Goal: Register for event/course

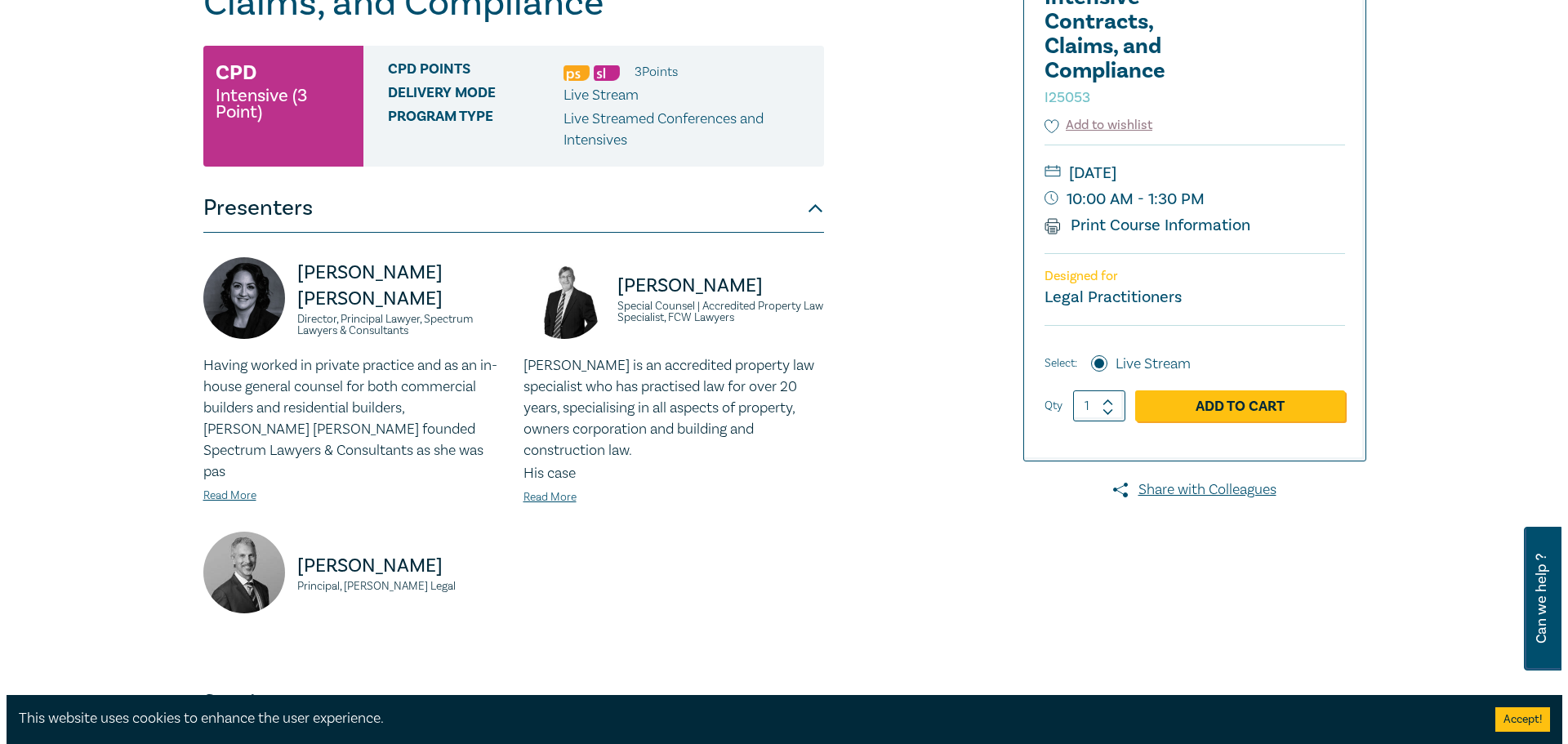
scroll to position [245, 0]
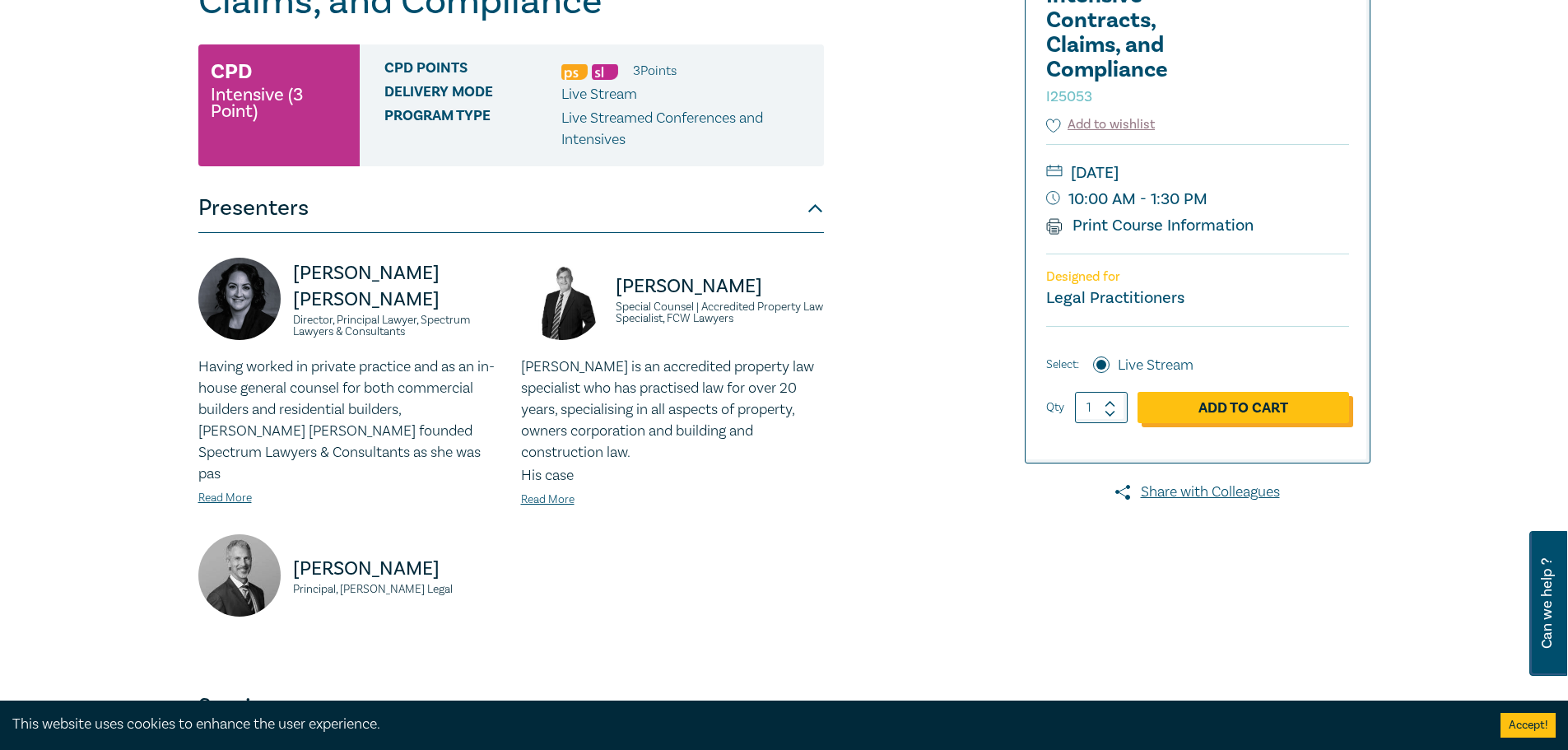
click at [1202, 412] on link "Add to Cart" at bounding box center [1243, 408] width 212 height 31
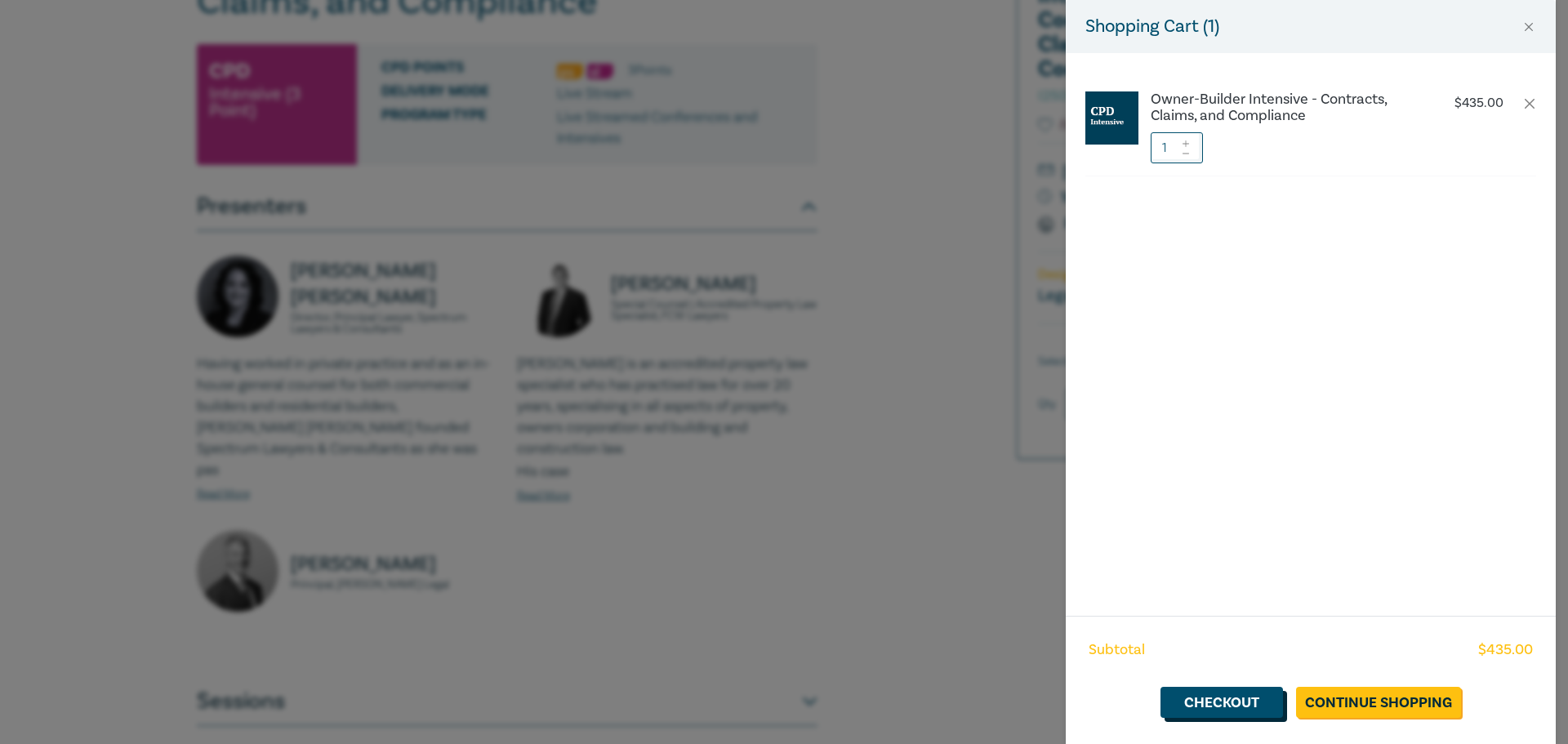
click at [1264, 699] on link "Checkout" at bounding box center [1222, 702] width 123 height 31
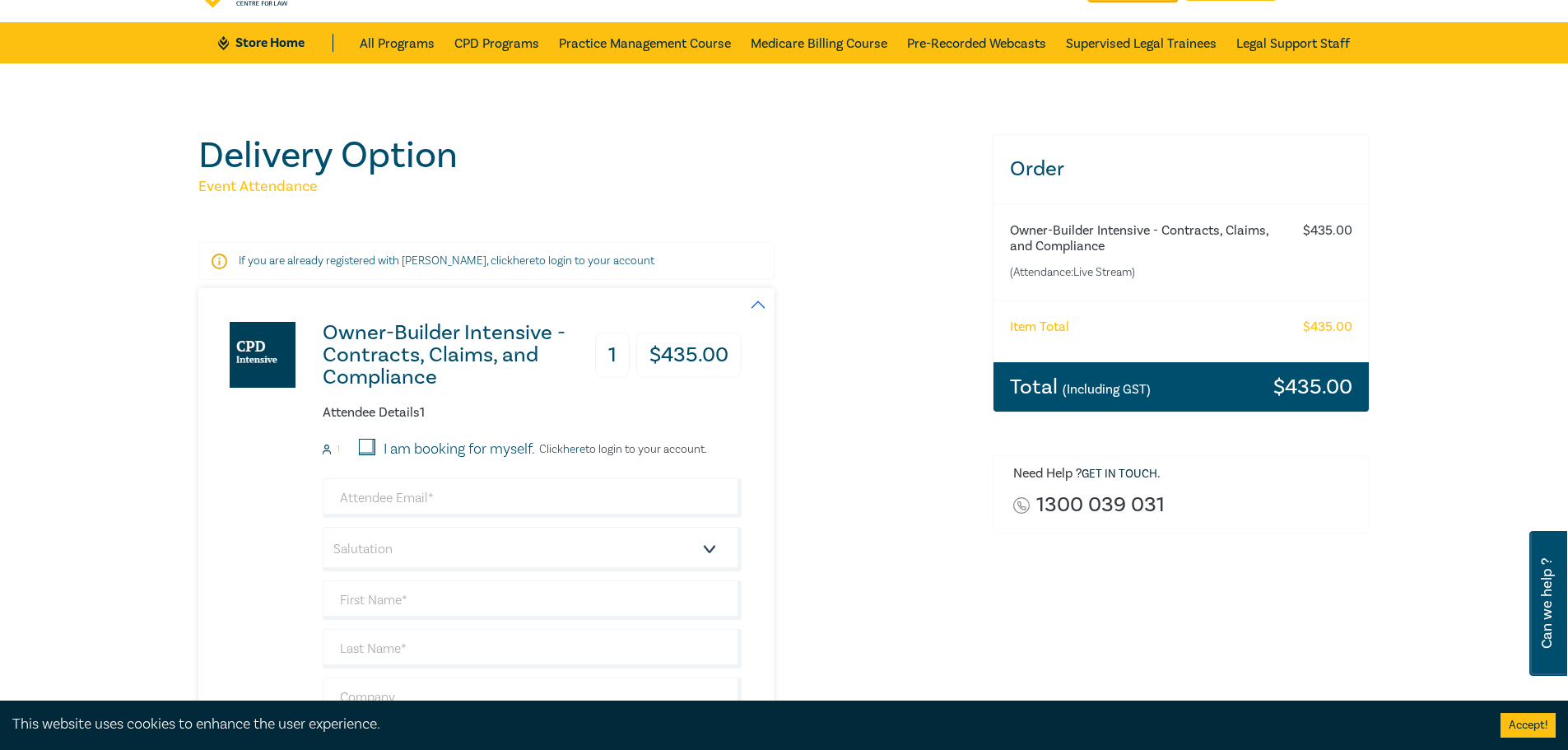
scroll to position [247, 0]
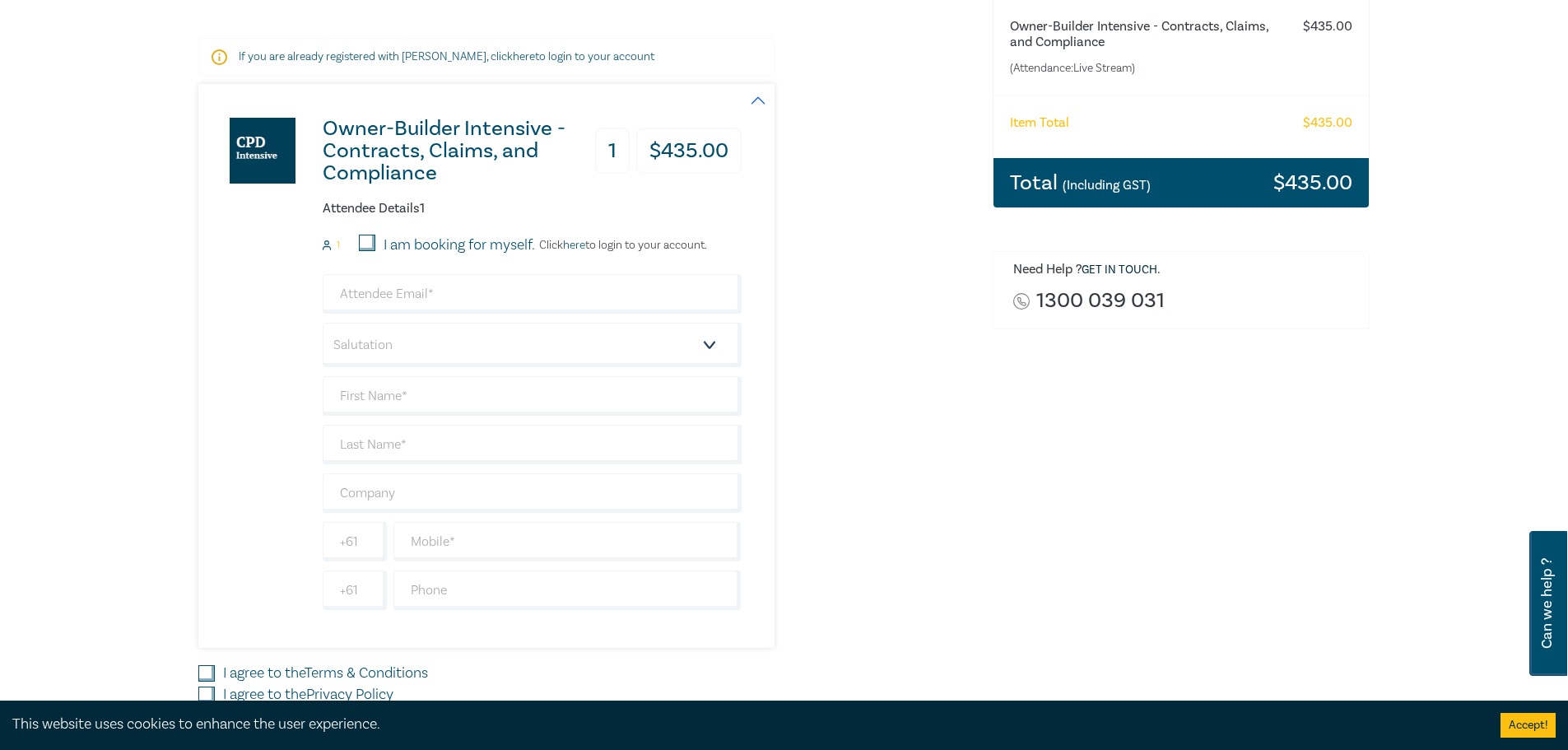
click at [364, 237] on input "I am booking for myself." at bounding box center [366, 242] width 16 height 16
checkbox input "true"
click at [348, 292] on input "email" at bounding box center [532, 294] width 419 height 39
type input "fiona@fionaclarkandco.com.au"
click at [365, 350] on select "Salutation Mr. Mrs. Ms. Miss Dr. Prof. Other" at bounding box center [532, 345] width 419 height 45
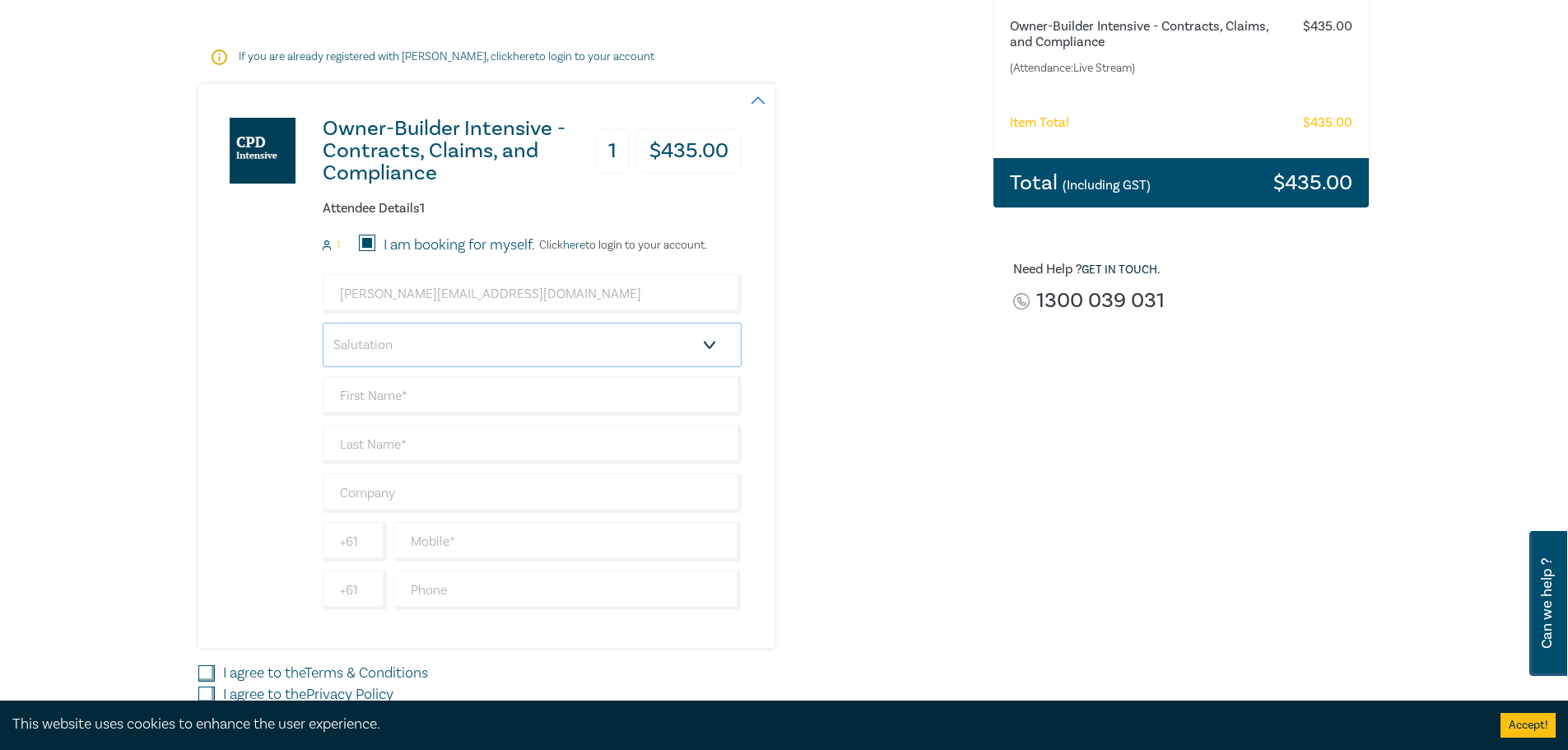
select select "Ms."
click at [323, 323] on select "Salutation Mr. Mrs. Ms. Miss Dr. Prof. Other" at bounding box center [532, 345] width 419 height 45
click at [350, 402] on input "text" at bounding box center [532, 396] width 419 height 39
type input "Fiona"
click at [381, 440] on input "text" at bounding box center [532, 445] width 419 height 39
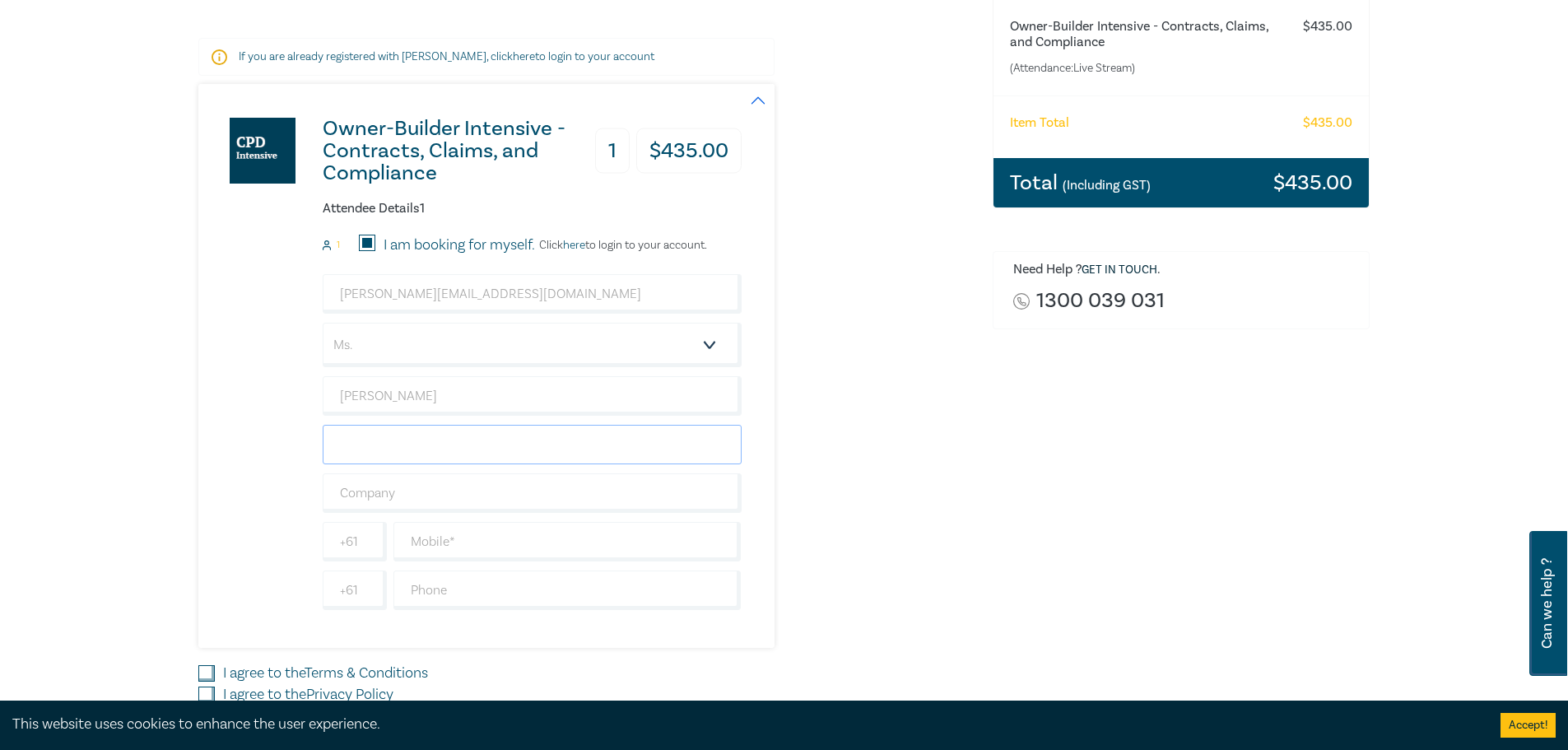
type input "Clark"
click at [367, 498] on input "text" at bounding box center [532, 493] width 419 height 39
type input "fiona d clark and co"
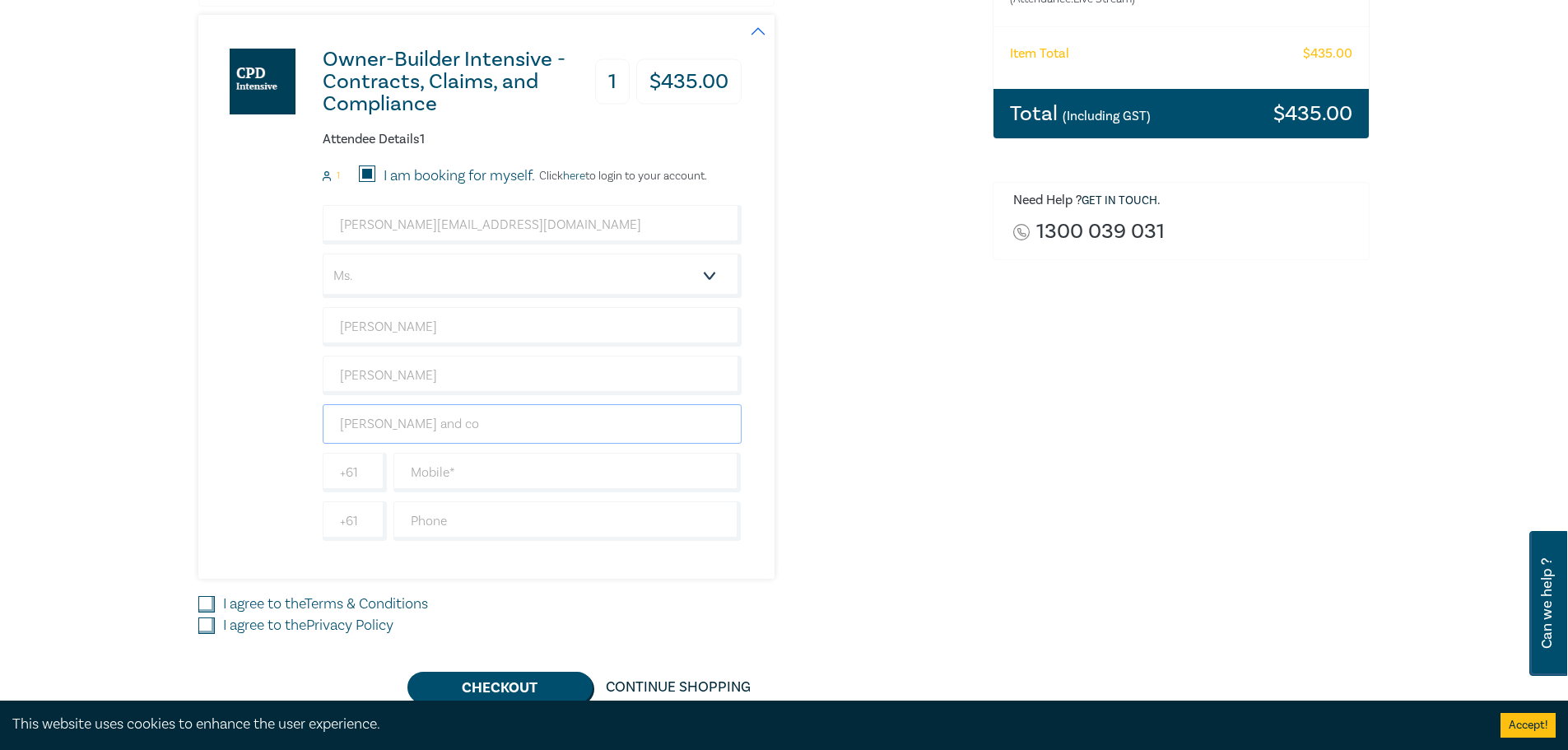
scroll to position [412, 0]
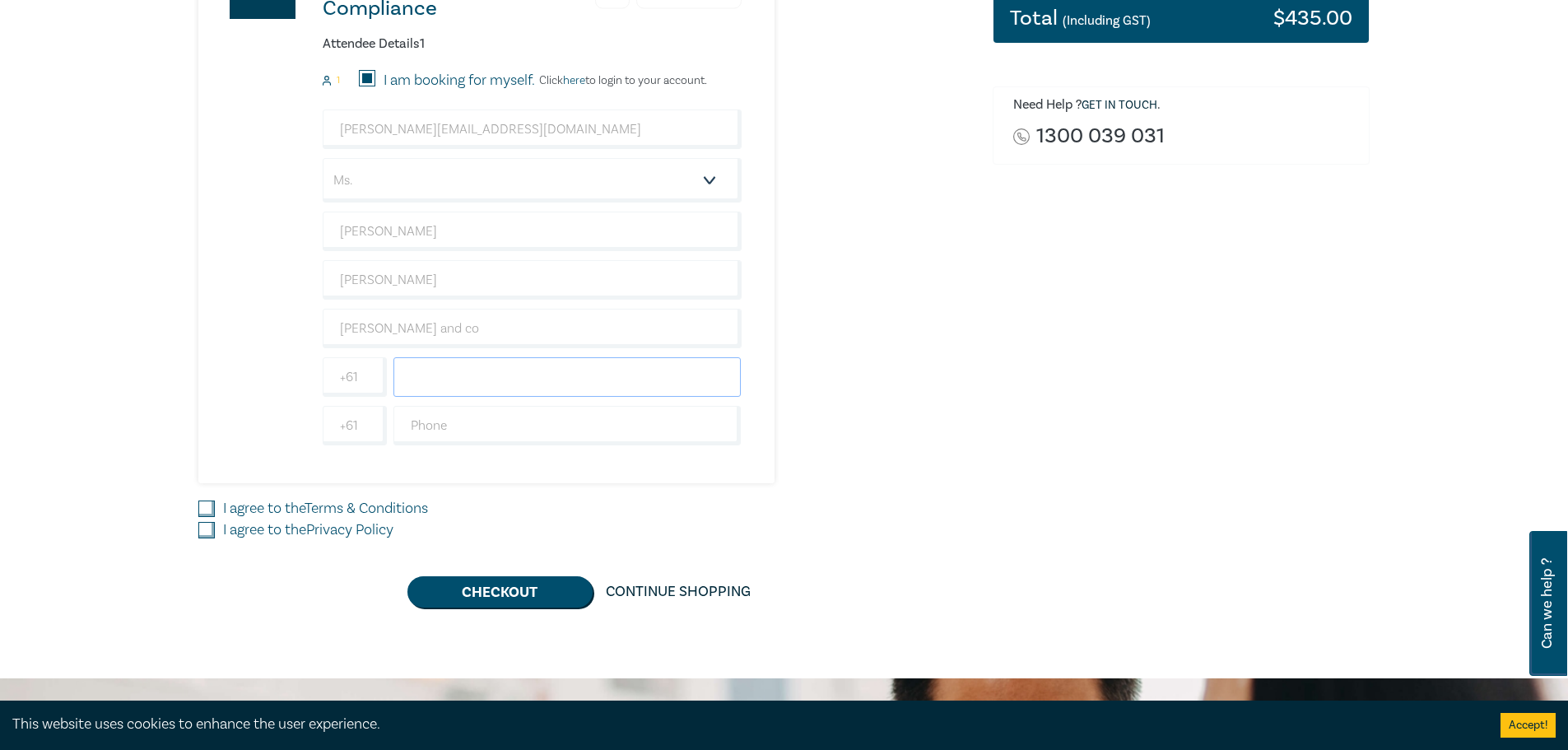
click at [423, 378] on input "text" at bounding box center [568, 377] width 348 height 39
type input "0410404651"
click at [211, 506] on input "I agree to the Terms & Conditions" at bounding box center [206, 508] width 16 height 16
checkbox input "true"
click at [212, 533] on input "I agree to the Privacy Policy" at bounding box center [206, 529] width 16 height 16
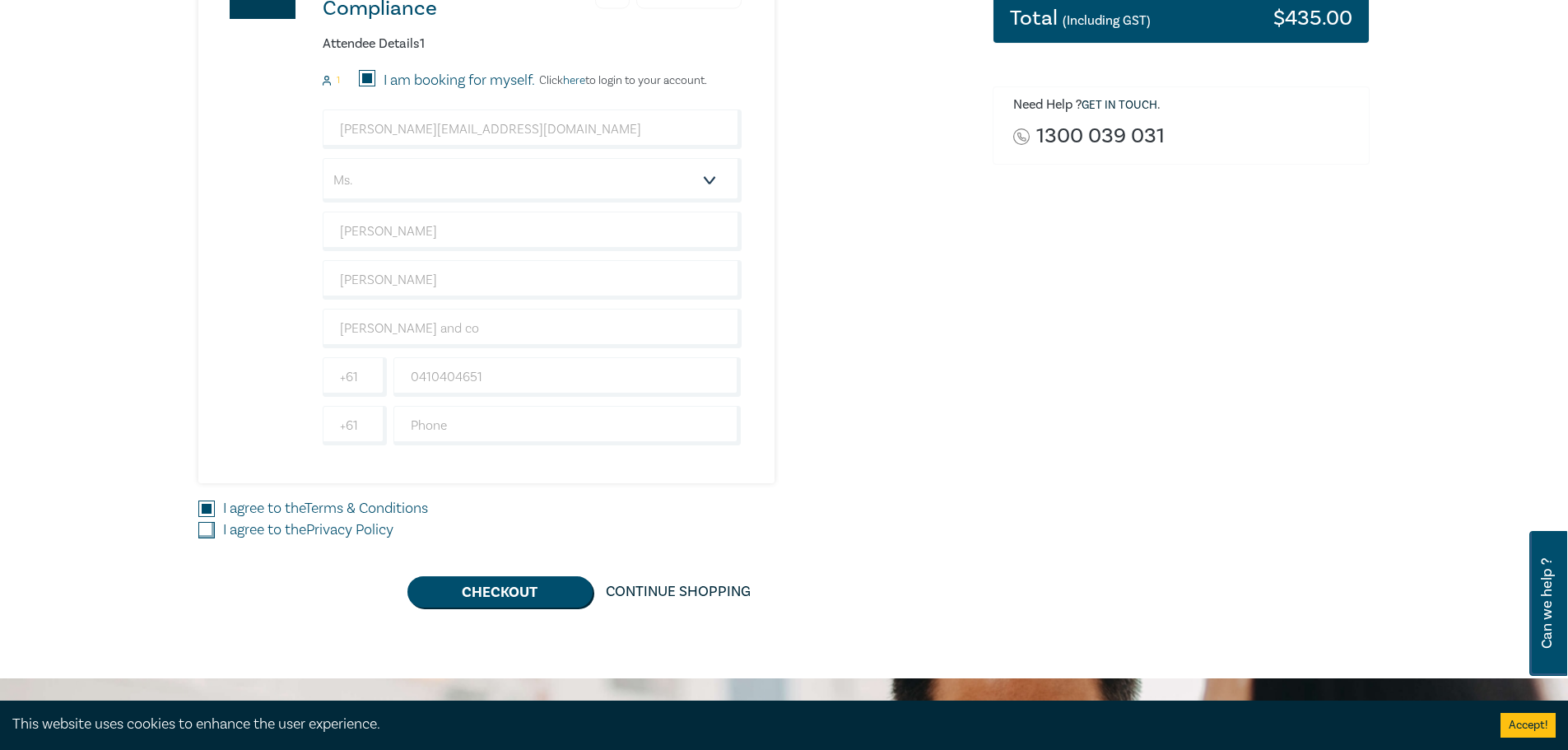
checkbox input "true"
click at [478, 601] on button "Checkout" at bounding box center [500, 592] width 185 height 31
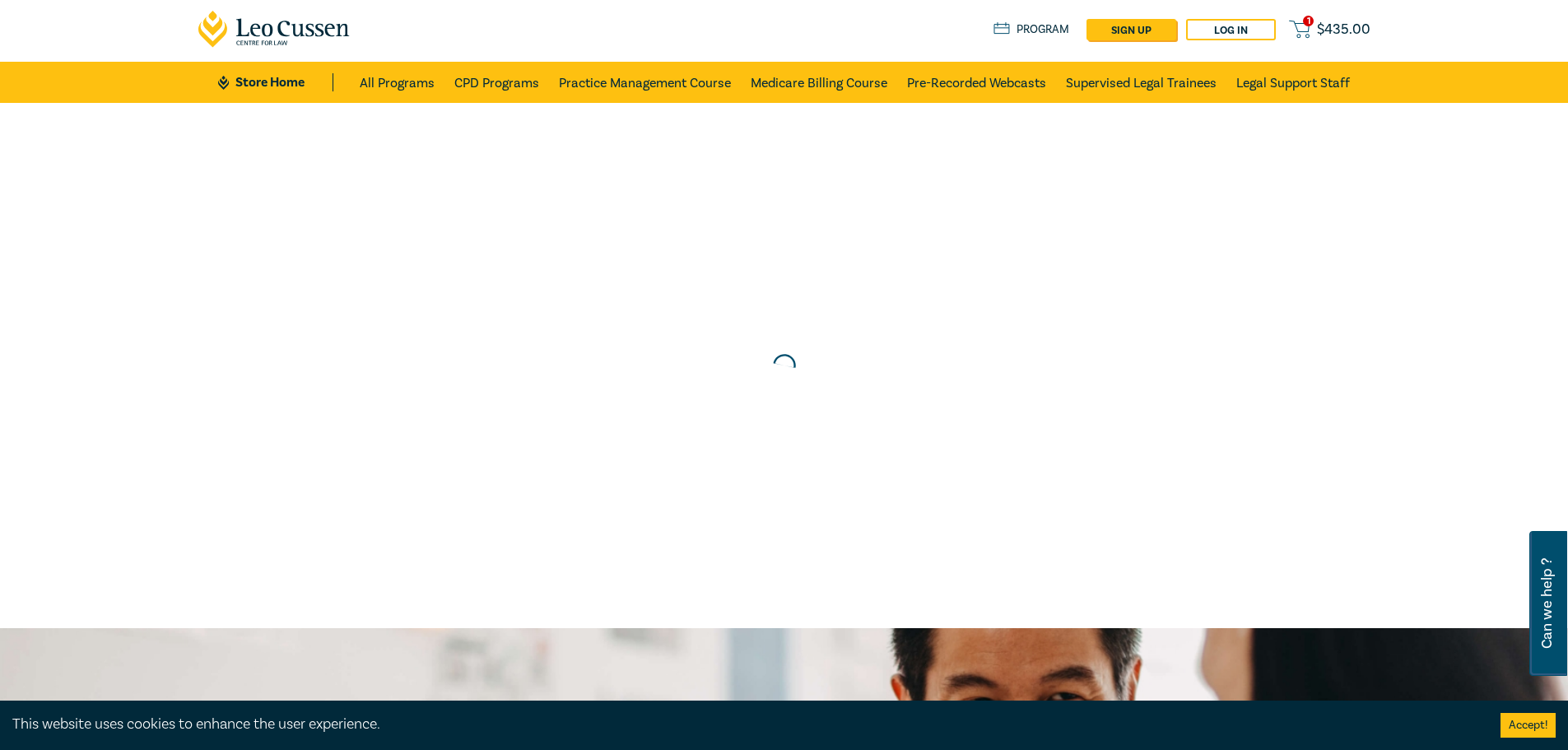
scroll to position [0, 0]
